Goal: Task Accomplishment & Management: Manage account settings

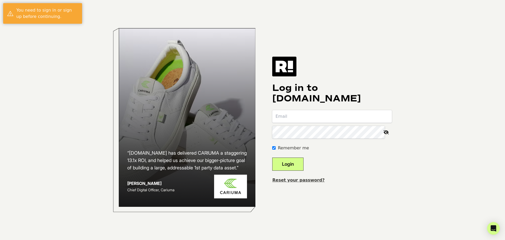
type input "ian@peakcocktails.com"
click at [298, 165] on button "Login" at bounding box center [287, 163] width 31 height 13
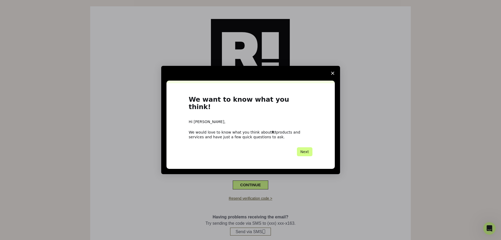
drag, startPoint x: 251, startPoint y: 151, endPoint x: 220, endPoint y: 93, distance: 66.2
click at [207, 94] on div "We want to know what you think! Hi [PERSON_NAME], We would love to know what yo…" at bounding box center [251, 126] width 168 height 86
click at [333, 75] on icon "Close survey" at bounding box center [332, 73] width 3 height 3
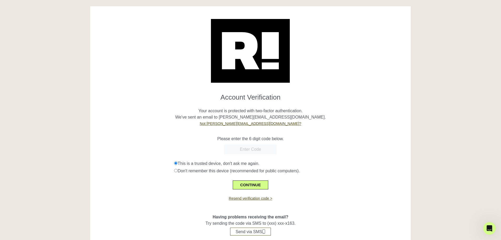
click at [241, 148] on input "text" at bounding box center [250, 148] width 53 height 9
paste input "901964"
type input "901964"
click at [253, 184] on button "CONTINUE" at bounding box center [250, 184] width 35 height 9
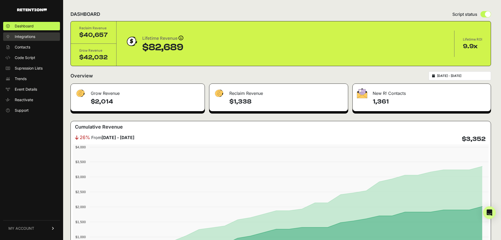
click at [18, 36] on span "Integrations" at bounding box center [25, 36] width 21 height 5
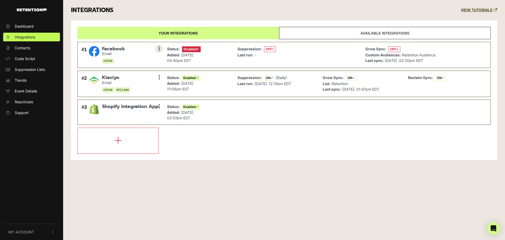
click at [159, 49] on icon at bounding box center [159, 48] width 1 height 5
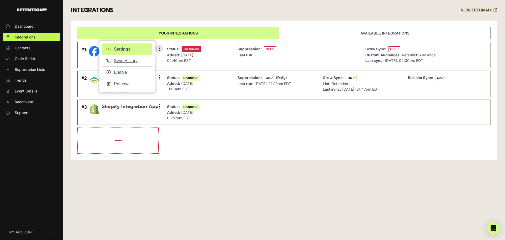
click at [139, 46] on link "Settings" at bounding box center [127, 49] width 50 height 12
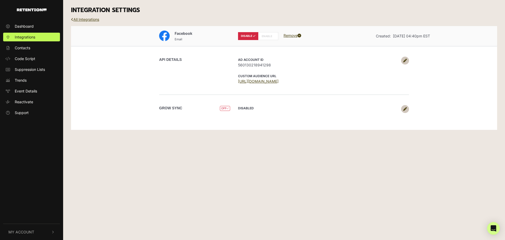
click at [405, 63] on link at bounding box center [405, 61] width 8 height 8
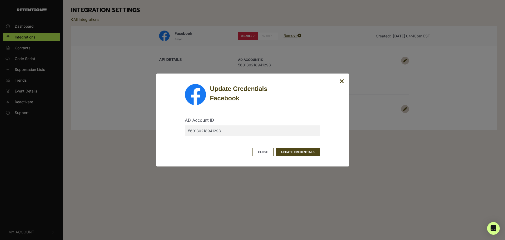
click at [231, 127] on input "560130218941298" at bounding box center [252, 130] width 135 height 11
click at [310, 153] on button "UPDATE CREDENTIALS" at bounding box center [298, 152] width 44 height 8
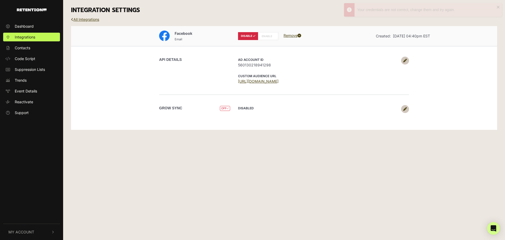
click at [266, 38] on label "ENABLE" at bounding box center [268, 36] width 20 height 8
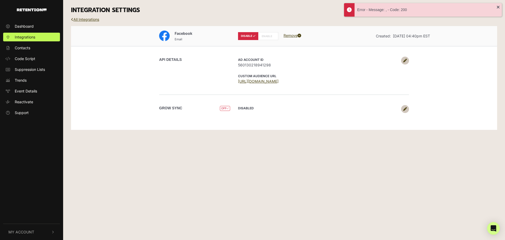
click at [406, 59] on icon at bounding box center [405, 61] width 4 height 4
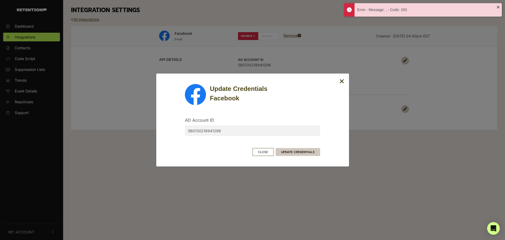
click at [309, 152] on button "UPDATE CREDENTIALS" at bounding box center [298, 152] width 44 height 8
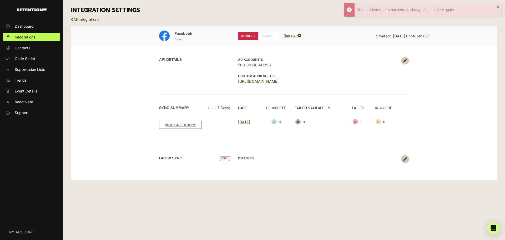
click at [266, 34] on label "ENABLE" at bounding box center [268, 36] width 20 height 8
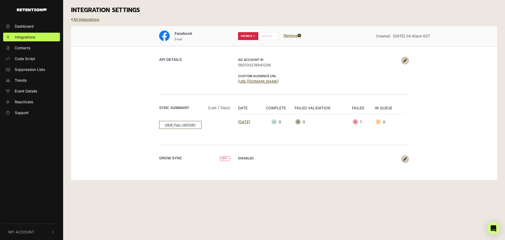
radio input "false"
radio input "true"
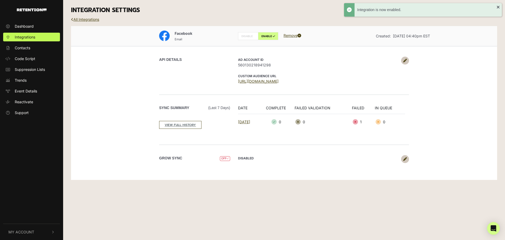
click at [407, 161] on icon at bounding box center [405, 159] width 4 height 4
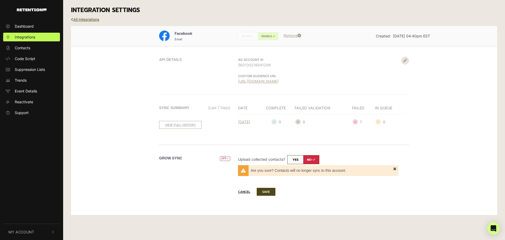
click at [298, 159] on input "checkbox" at bounding box center [303, 159] width 32 height 9
checkbox input "true"
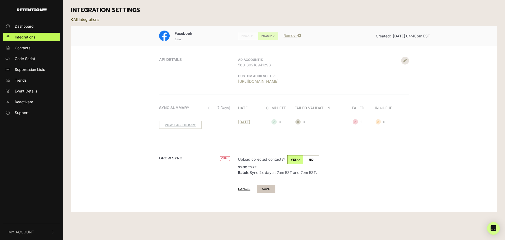
click at [274, 187] on button "SAVE" at bounding box center [266, 189] width 19 height 8
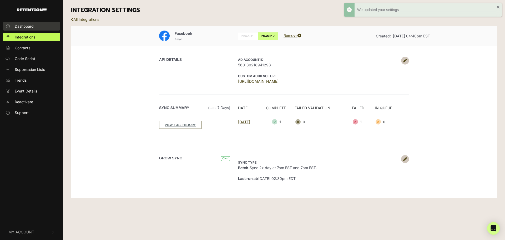
click at [29, 24] on span "Dashboard" at bounding box center [24, 26] width 19 height 6
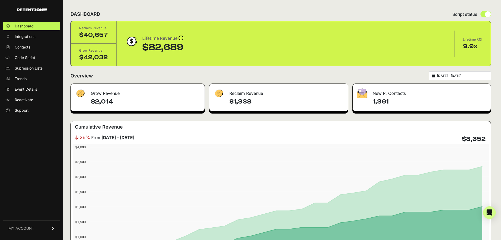
click at [451, 74] on input "2025-07-12 - 2025-08-11" at bounding box center [462, 76] width 51 height 4
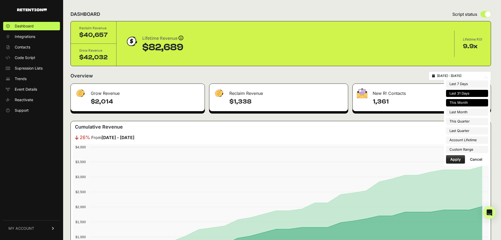
type input "2025-08-01"
type input "2025-08-31"
type input "2025-07-12"
type input "[DATE]"
type input "2025-07-01"
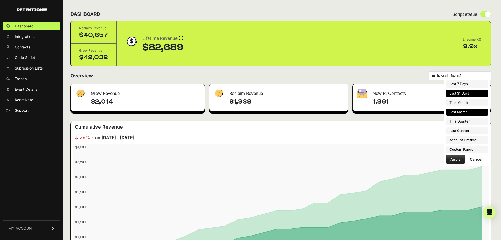
type input "2025-07-31"
type input "2025-07-12"
type input "[DATE]"
type input "2025-07-01"
type input "2025-09-30"
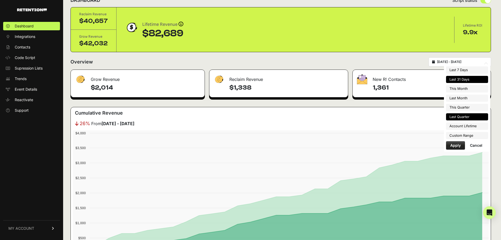
type input "2025-07-12"
type input "[DATE]"
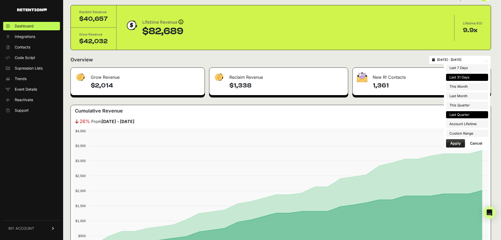
type input "2025-04-01"
type input "2025-06-30"
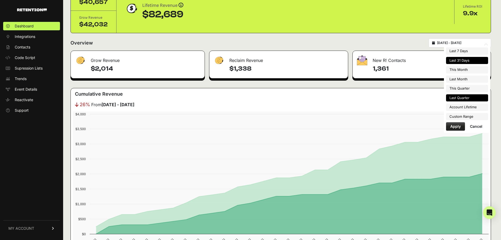
scroll to position [53, 0]
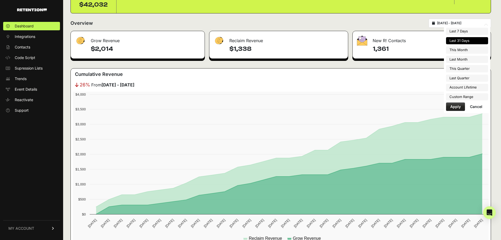
type input "2025-07-12"
type input "[DATE]"
click at [468, 97] on li "Custom Range" at bounding box center [467, 96] width 42 height 7
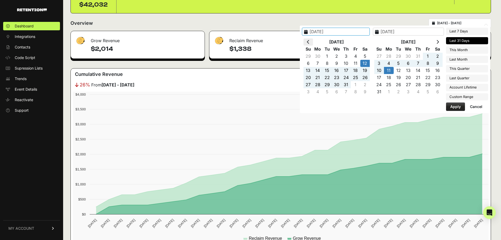
click at [310, 42] on icon at bounding box center [308, 42] width 3 height 4
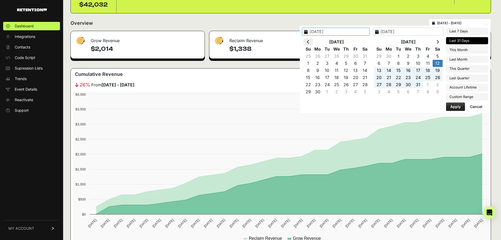
click at [310, 42] on icon at bounding box center [308, 42] width 3 height 4
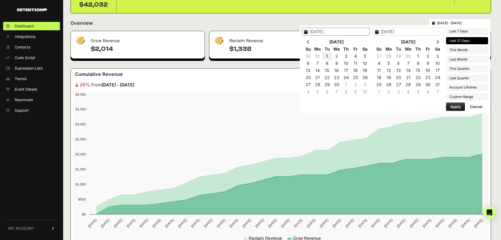
type input "2025-04-01"
click at [440, 45] on th at bounding box center [438, 41] width 10 height 7
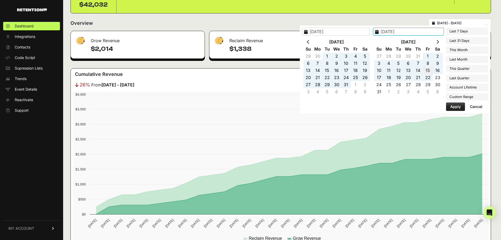
type input "2025-08-15"
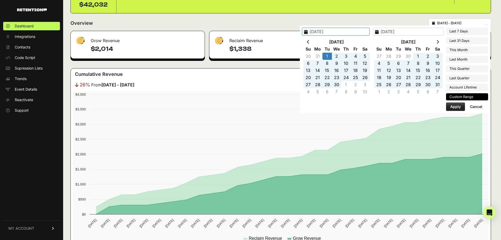
type input "2025-04-01"
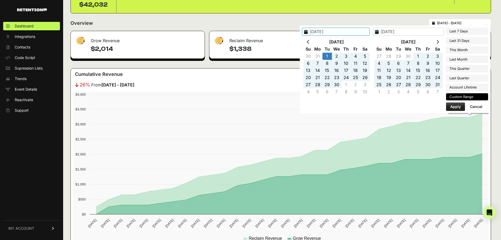
click at [456, 106] on button "Apply" at bounding box center [455, 106] width 19 height 8
type input "2025-04-01 - 2025-08-15"
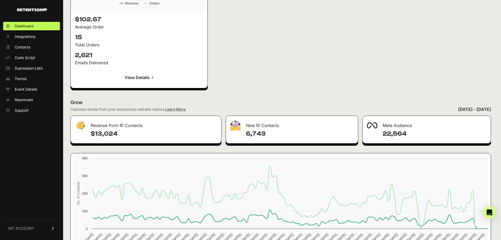
scroll to position [787, 0]
